Goal: Obtain resource: Download file/media

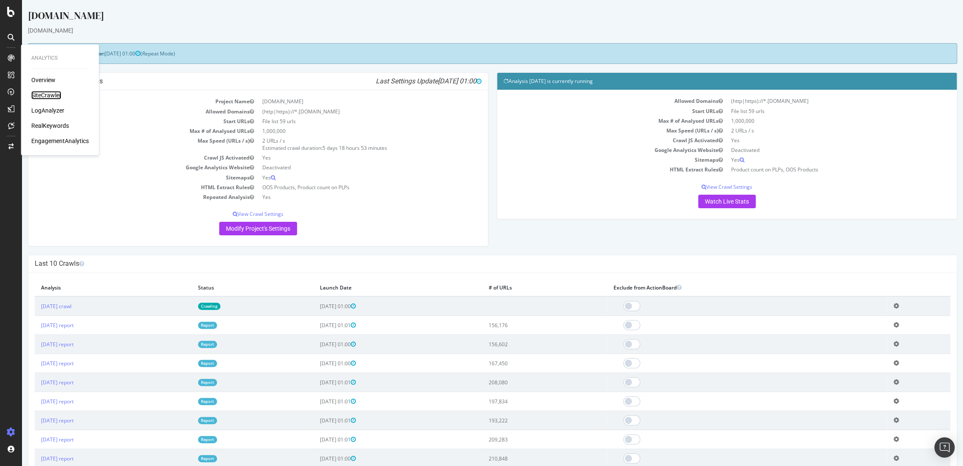
click at [44, 94] on div "SiteCrawler" at bounding box center [46, 95] width 30 height 8
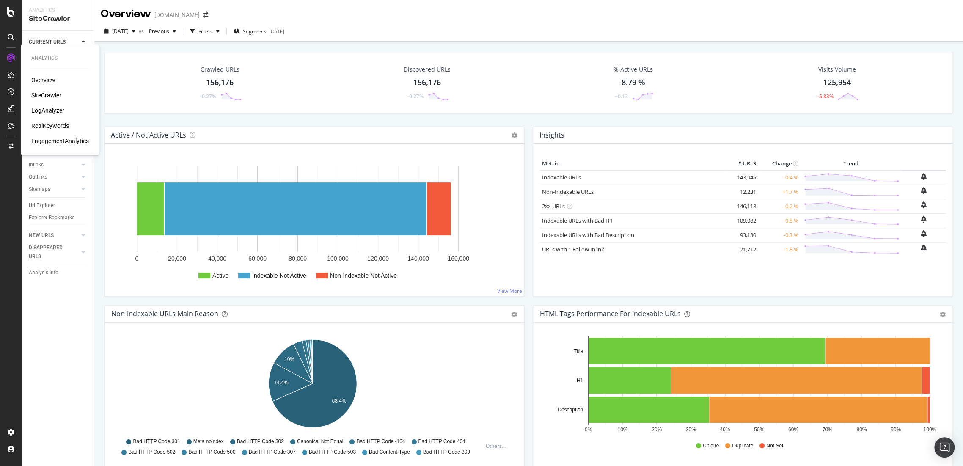
click at [46, 123] on div "RealKeywords" at bounding box center [50, 125] width 38 height 8
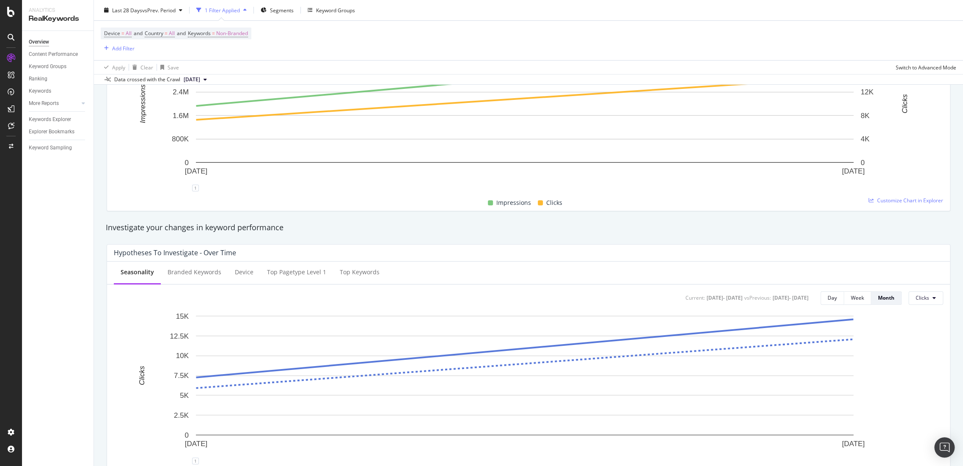
scroll to position [26, 0]
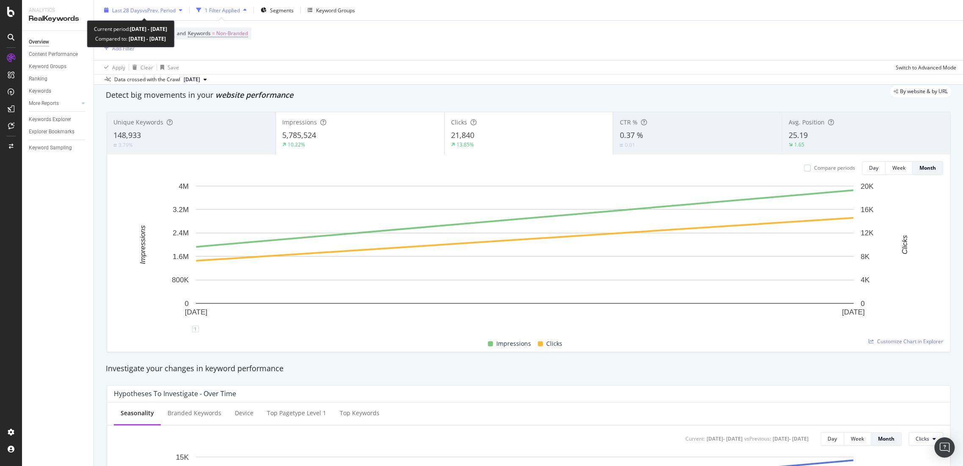
click at [156, 10] on span "vs Prev. Period" at bounding box center [158, 9] width 33 height 7
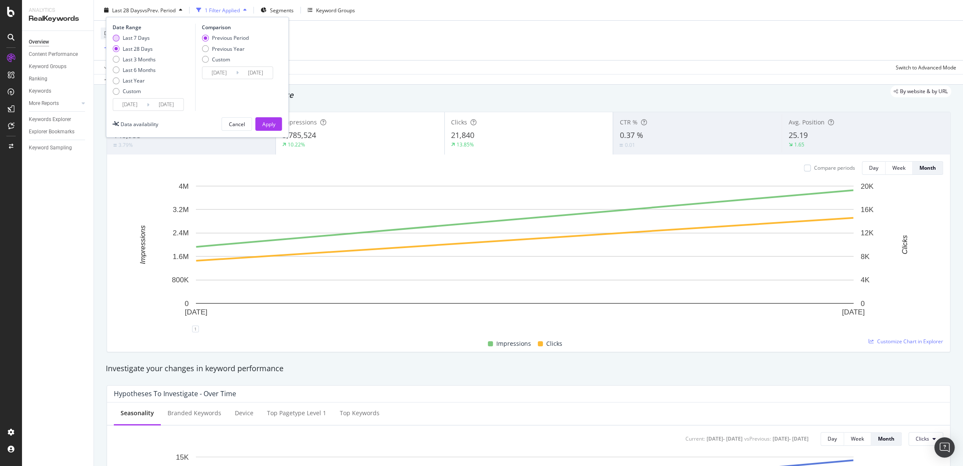
click at [125, 35] on div "Last 7 Days" at bounding box center [136, 37] width 27 height 7
type input "2025/08/12"
type input "2025/08/05"
type input "2025/08/11"
click at [217, 47] on div "Previous Year" at bounding box center [228, 48] width 33 height 7
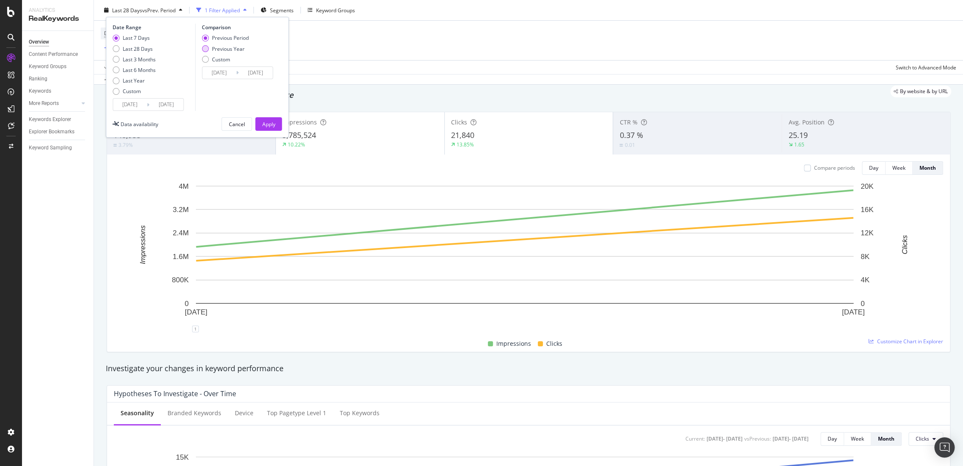
type input "2024/08/13"
type input "2024/08/19"
click at [272, 128] on div "Apply" at bounding box center [268, 124] width 13 height 13
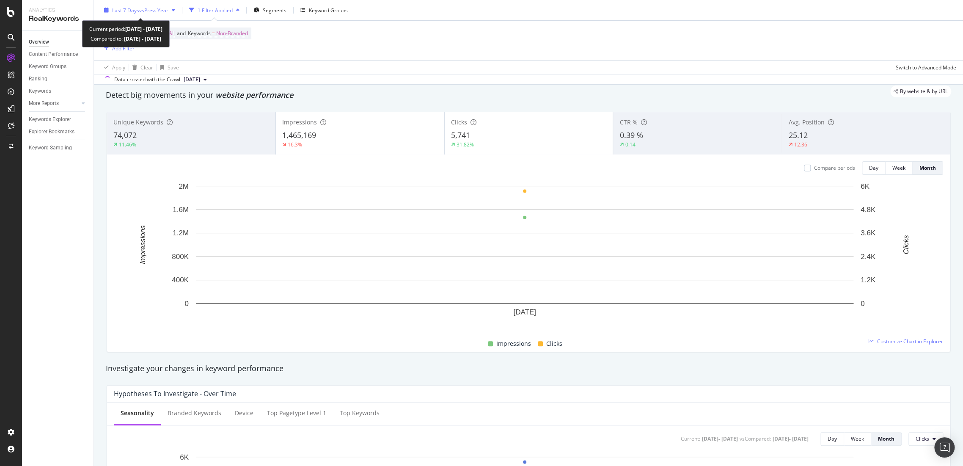
click at [155, 16] on div "Last 7 Days vs Prev. Year" at bounding box center [140, 10] width 78 height 13
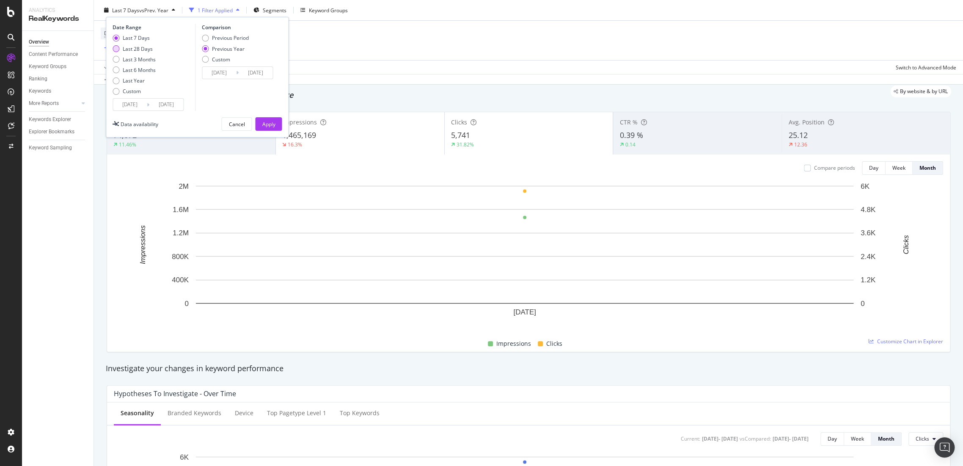
click at [129, 47] on div "Last 28 Days" at bounding box center [138, 48] width 30 height 7
type input "2025/07/22"
type input "2024/07/23"
click at [264, 121] on div "Apply" at bounding box center [268, 123] width 13 height 7
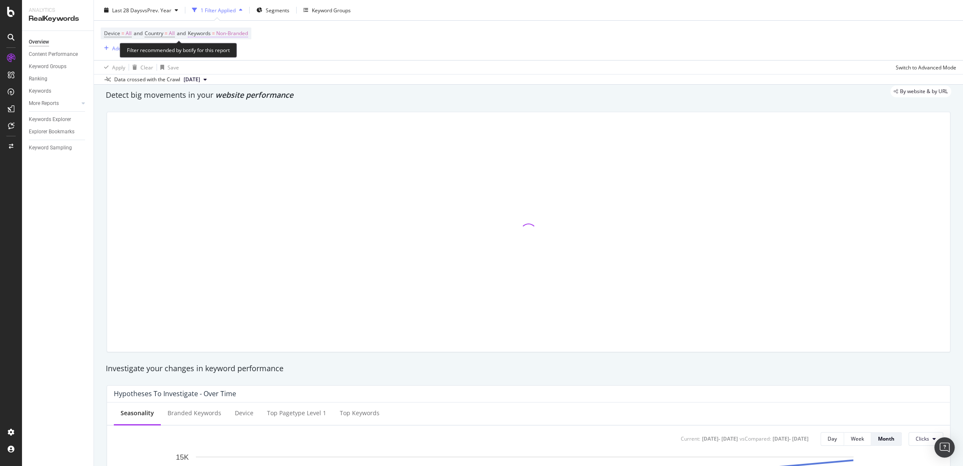
click at [244, 35] on span "Non-Branded" at bounding box center [232, 33] width 32 height 12
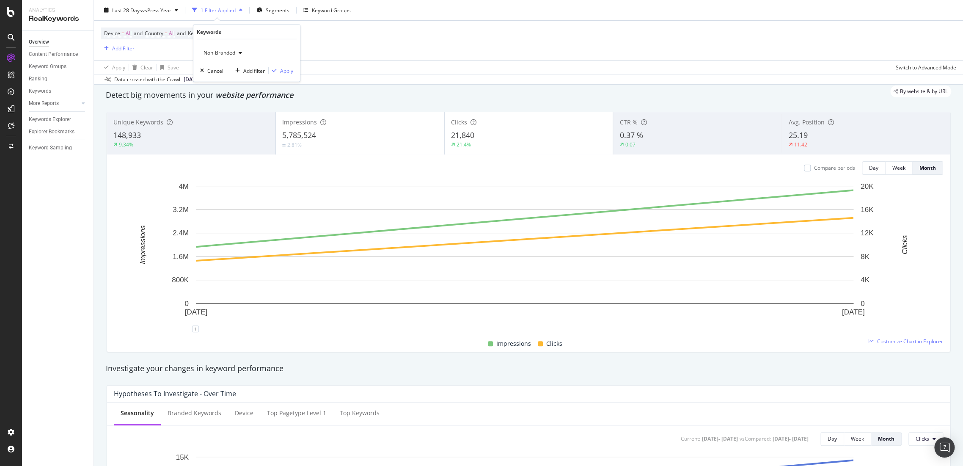
click at [225, 53] on span "Non-Branded" at bounding box center [217, 52] width 35 height 7
click at [221, 118] on span "All" at bounding box center [250, 119] width 86 height 8
click at [281, 67] on div "Apply" at bounding box center [286, 70] width 13 height 7
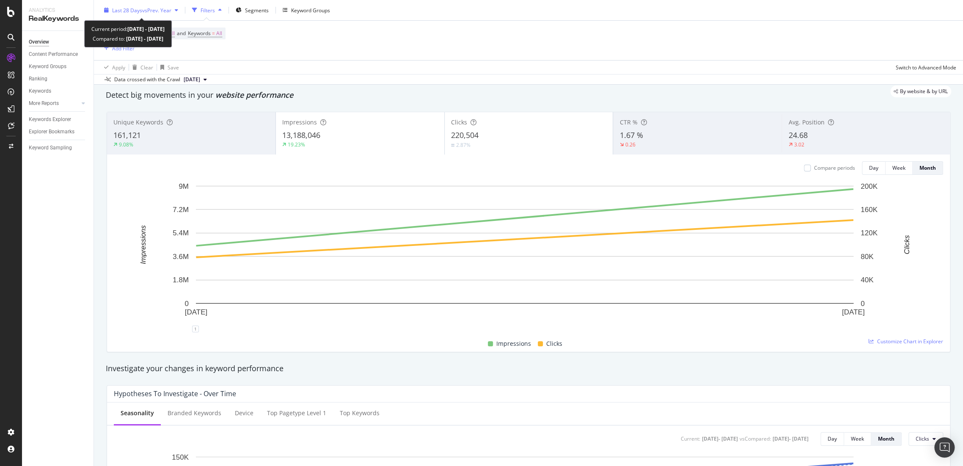
click at [155, 13] on div "Last 28 Days vs Prev. Year" at bounding box center [141, 9] width 59 height 7
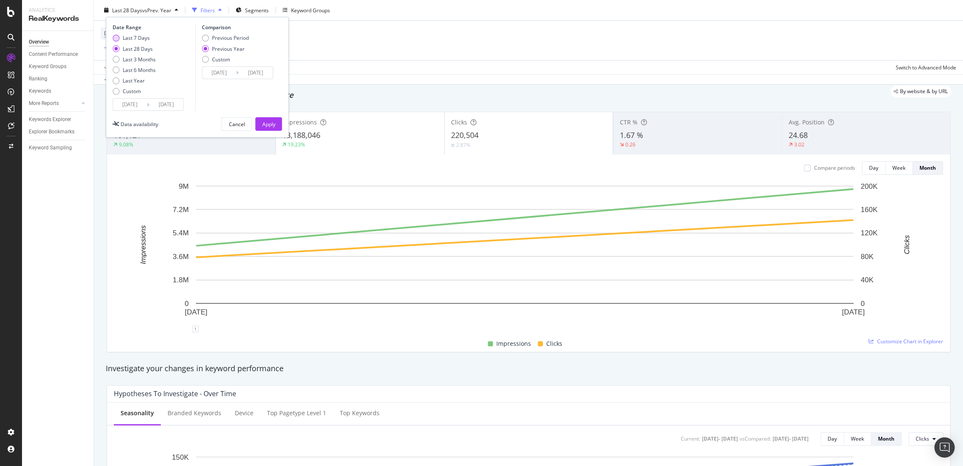
click at [135, 40] on div "Last 7 Days" at bounding box center [136, 37] width 27 height 7
type input "2025/08/12"
type input "2024/08/13"
click at [273, 121] on div "Apply" at bounding box center [268, 123] width 13 height 7
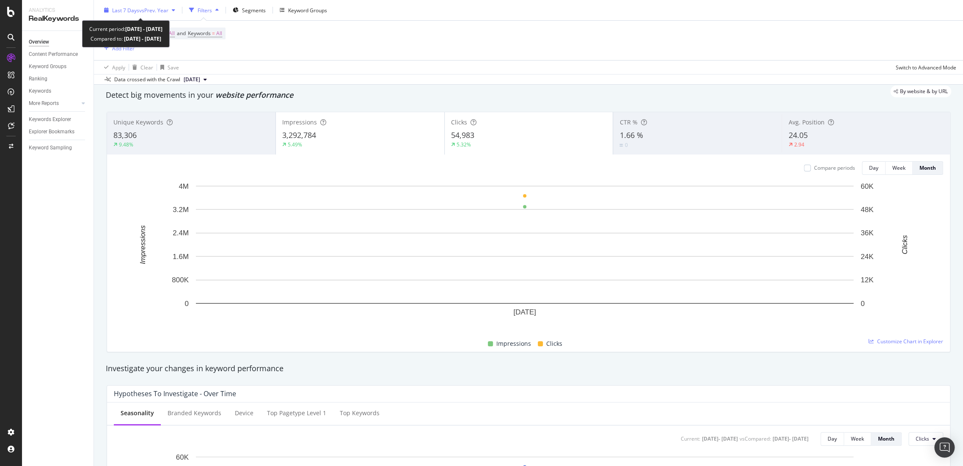
click at [137, 9] on span "Last 7 Days" at bounding box center [125, 9] width 27 height 7
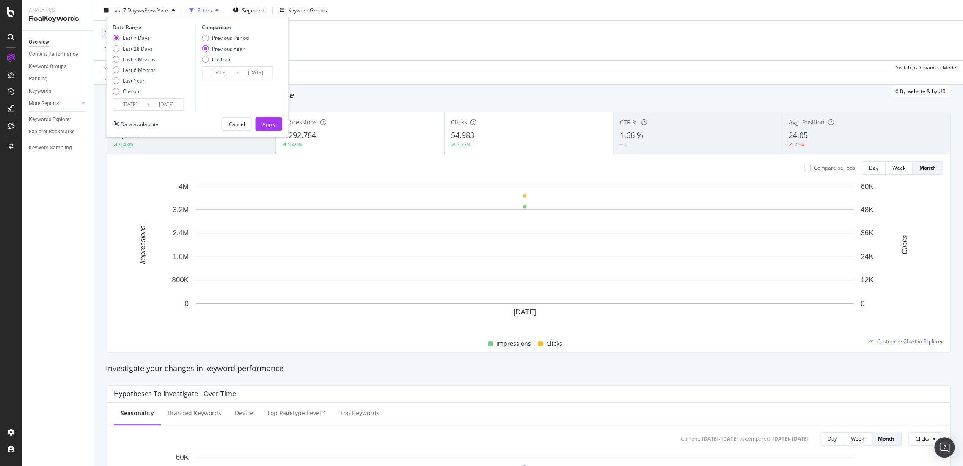
click at [134, 48] on div "Last 28 Days" at bounding box center [138, 48] width 30 height 7
type input "2025/07/22"
type input "2024/07/23"
click at [266, 126] on div "Apply" at bounding box center [268, 123] width 13 height 7
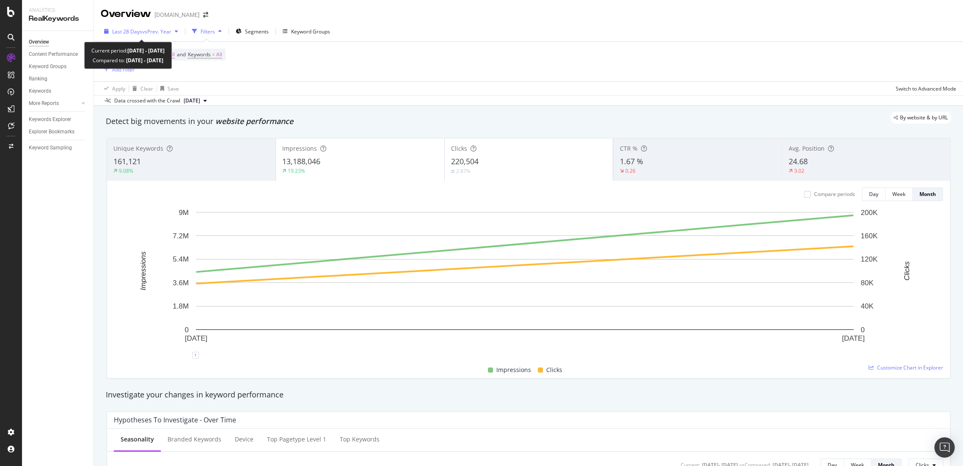
click at [159, 35] on div "Last 28 Days vs Prev. Year" at bounding box center [141, 31] width 59 height 7
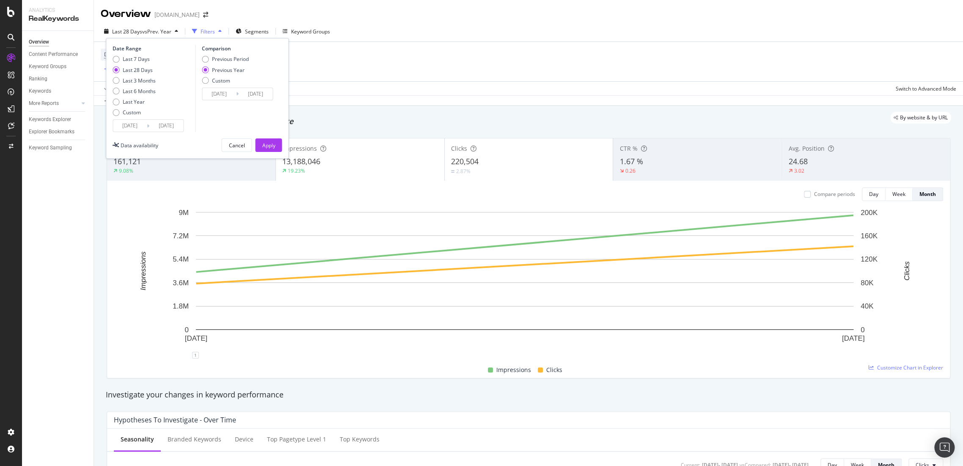
click at [144, 60] on div "Last 7 Days" at bounding box center [136, 58] width 27 height 7
type input "2025/08/12"
type input "2024/08/13"
click at [269, 142] on div "Apply" at bounding box center [268, 145] width 13 height 7
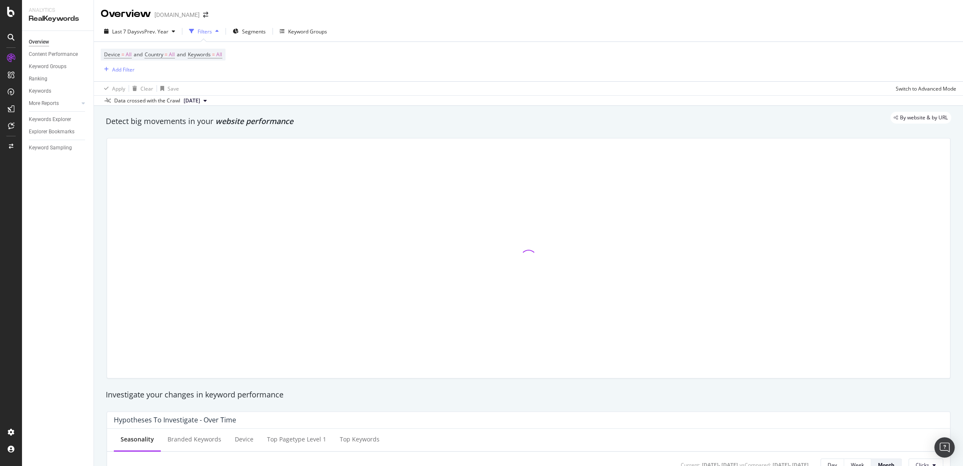
click at [865, 195] on div at bounding box center [528, 257] width 843 height 239
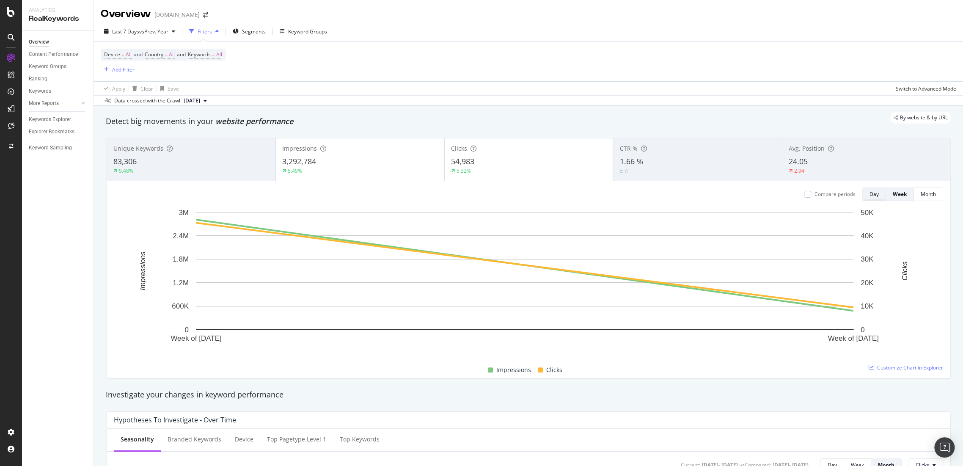
click at [869, 198] on div "Day" at bounding box center [873, 194] width 9 height 12
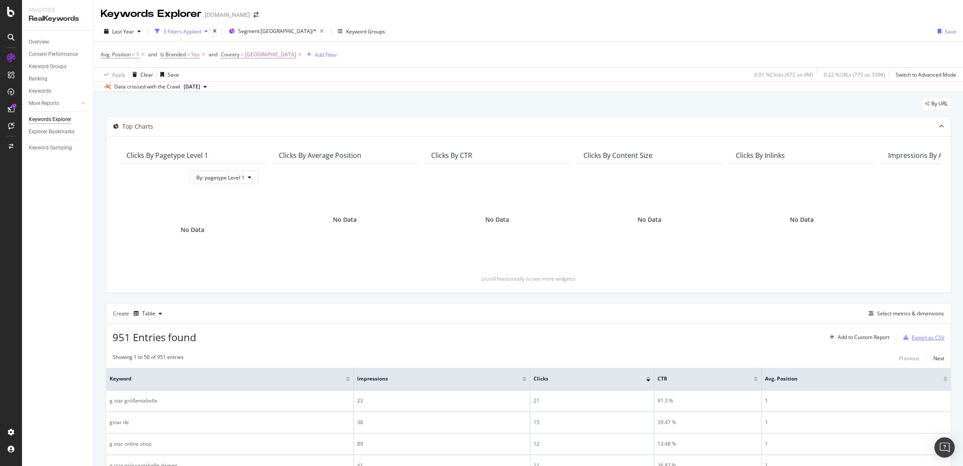
click at [918, 335] on div "Export as CSV" at bounding box center [927, 337] width 33 height 7
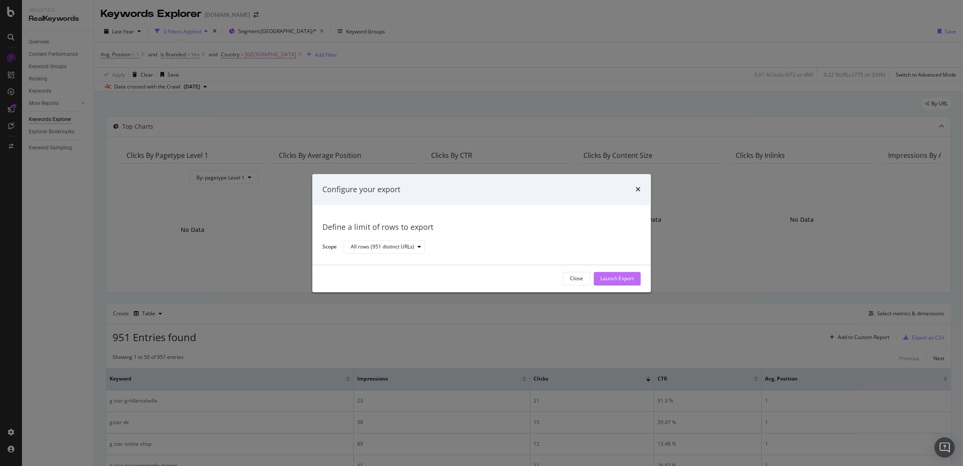
click at [630, 282] on div "Launch Export" at bounding box center [616, 278] width 33 height 13
